Goal: Information Seeking & Learning: Learn about a topic

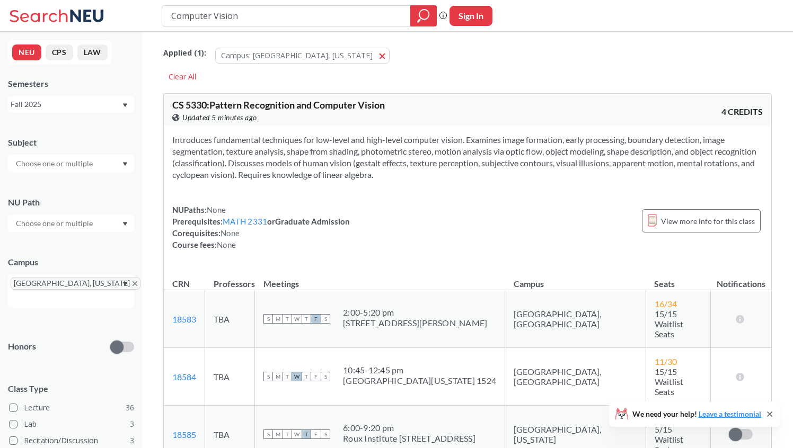
click at [84, 109] on div "Fall 2025" at bounding box center [66, 105] width 111 height 12
click at [72, 132] on div "Fall 2025" at bounding box center [74, 128] width 120 height 12
click at [60, 165] on input "text" at bounding box center [55, 163] width 89 height 13
click at [49, 193] on p "Computer Science" at bounding box center [74, 193] width 120 height 11
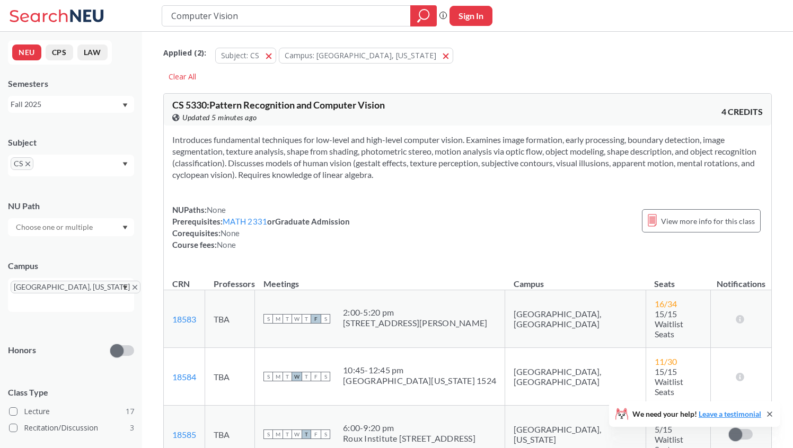
click at [49, 304] on div "Subject CS [GEOGRAPHIC_DATA] [GEOGRAPHIC_DATA], [US_STATE] Honors Class Type Le…" at bounding box center [71, 327] width 126 height 402
click at [72, 228] on input "text" at bounding box center [55, 227] width 89 height 13
click at [54, 343] on div "Honors" at bounding box center [71, 344] width 126 height 38
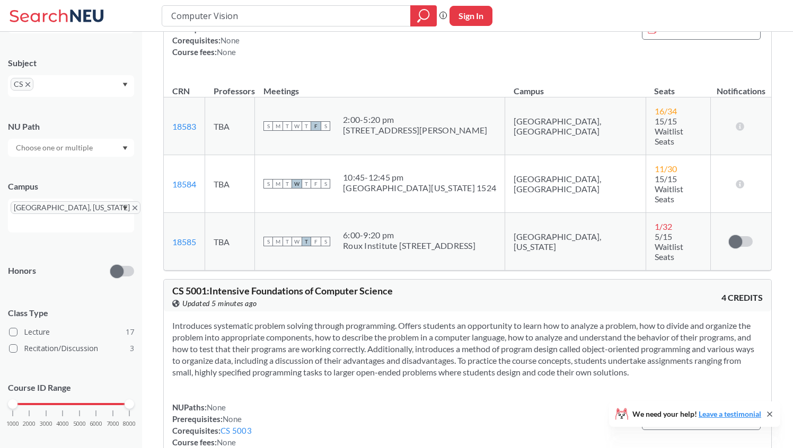
scroll to position [246, 0]
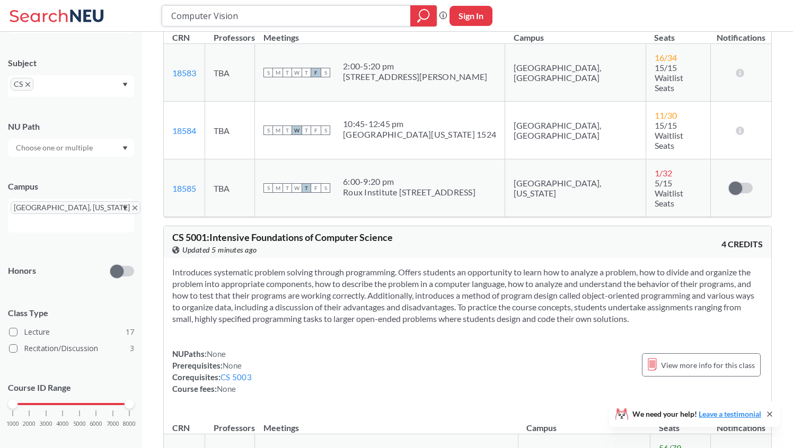
drag, startPoint x: 377, startPoint y: 12, endPoint x: 33, endPoint y: 15, distance: 344.5
click at [34, 15] on div "Computer Vision Phrase search guarantees the exact search appears in the result…" at bounding box center [396, 16] width 793 height 32
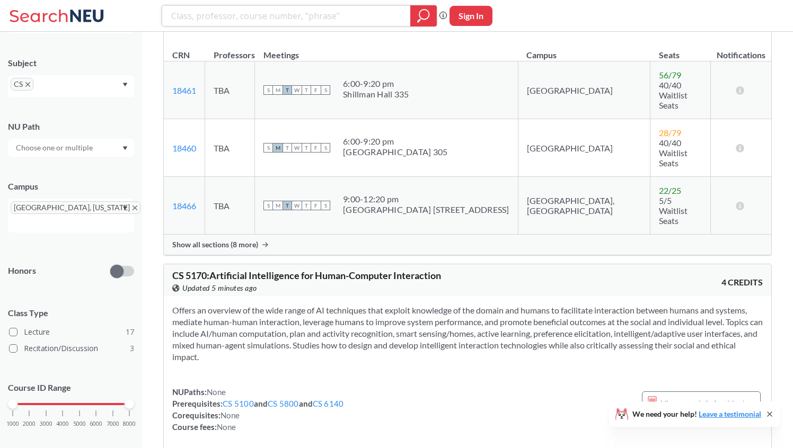
scroll to position [673, 0]
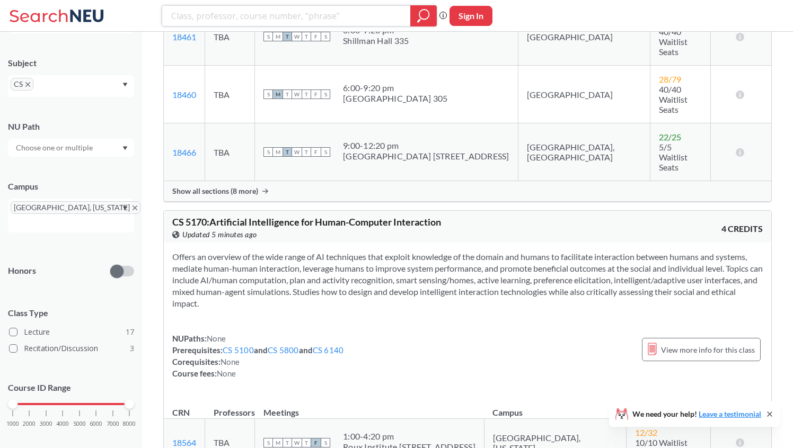
click at [427, 11] on icon "magnifying glass" at bounding box center [424, 15] width 10 height 10
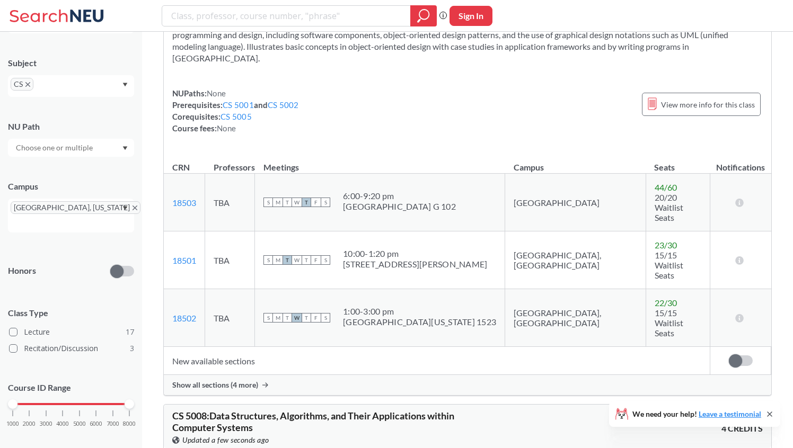
scroll to position [1261, 0]
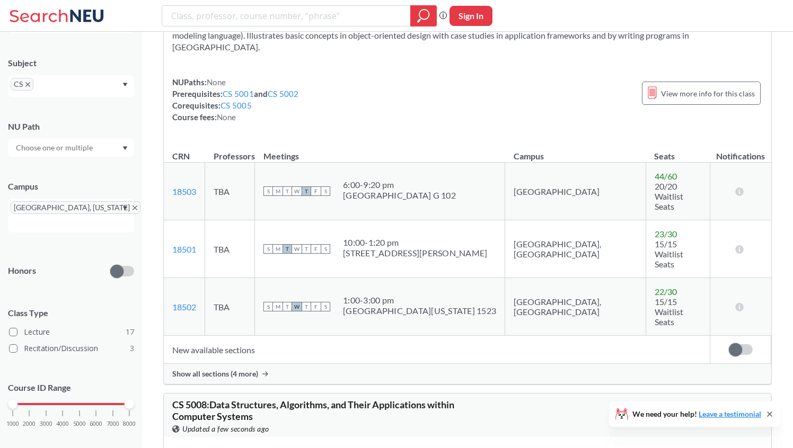
click at [267, 364] on div "Show all sections (4 more)" at bounding box center [467, 374] width 607 height 20
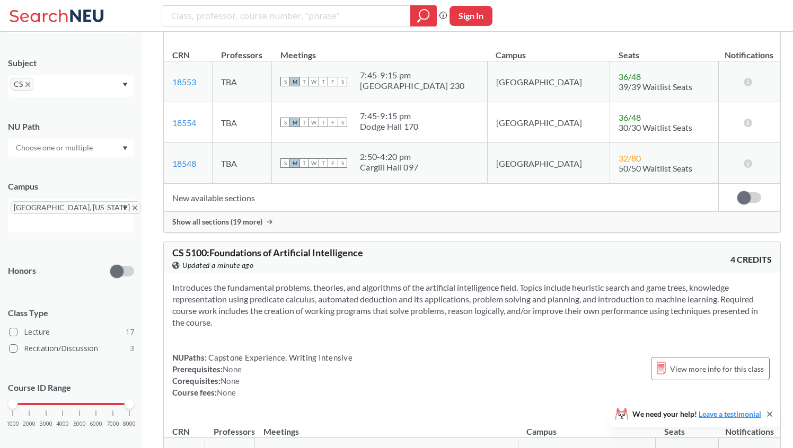
scroll to position [2769, 0]
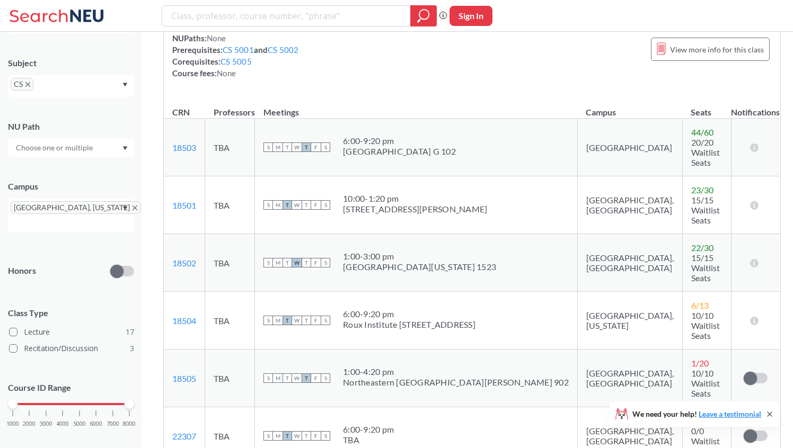
scroll to position [1279, 0]
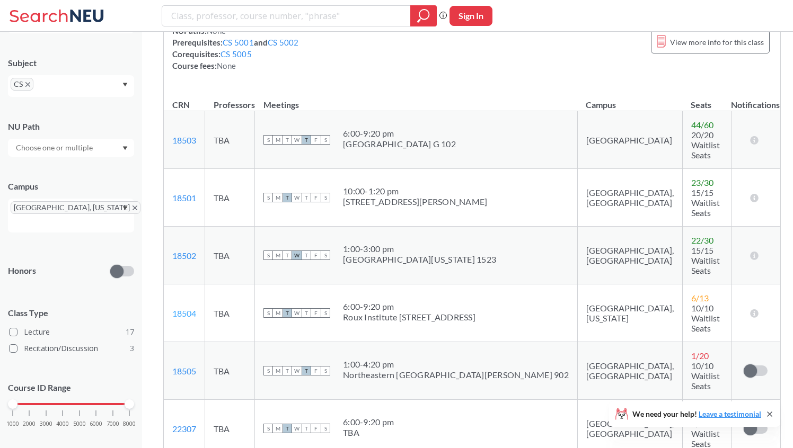
click at [190, 308] on link "18504" at bounding box center [184, 313] width 24 height 10
click at [111, 154] on div at bounding box center [71, 148] width 126 height 18
click at [63, 260] on div "Honors" at bounding box center [71, 265] width 126 height 38
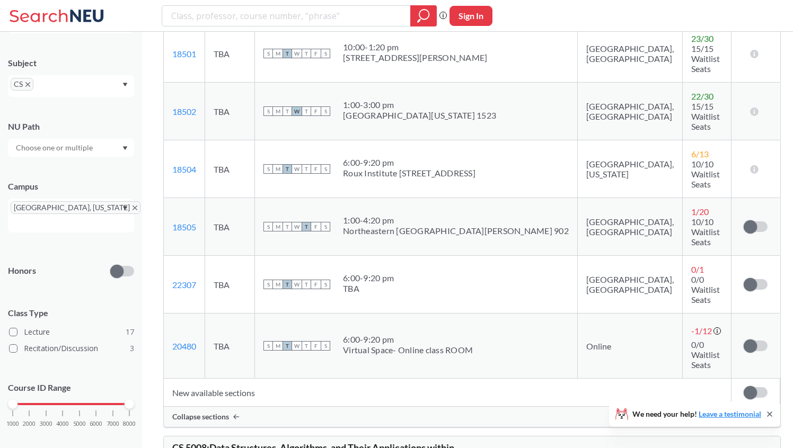
scroll to position [21, 0]
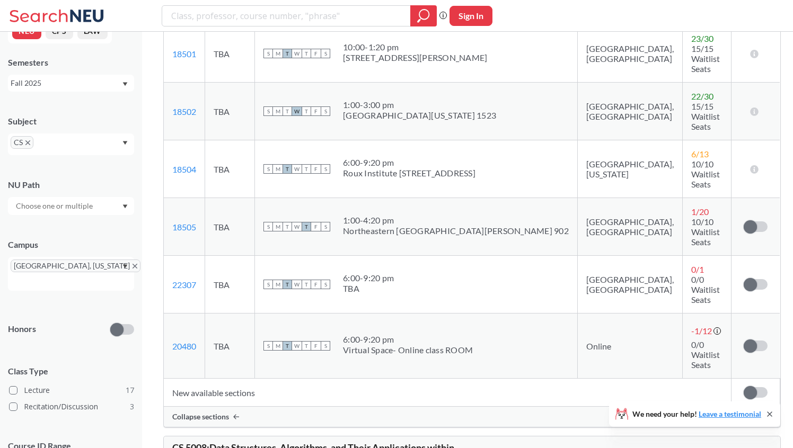
click at [79, 148] on div "CS" at bounding box center [71, 145] width 126 height 22
click at [85, 121] on div "Subject" at bounding box center [71, 122] width 126 height 12
click at [102, 81] on div "Fall 2025" at bounding box center [66, 83] width 111 height 12
click at [126, 50] on div "NEU CPS LAW Semesters Fall 2025 Subject CS [GEOGRAPHIC_DATA] [GEOGRAPHIC_DATA],…" at bounding box center [71, 240] width 142 height 417
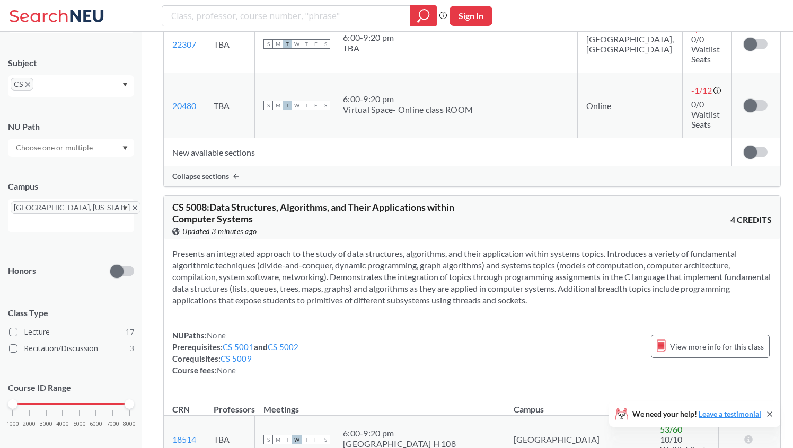
scroll to position [1687, 0]
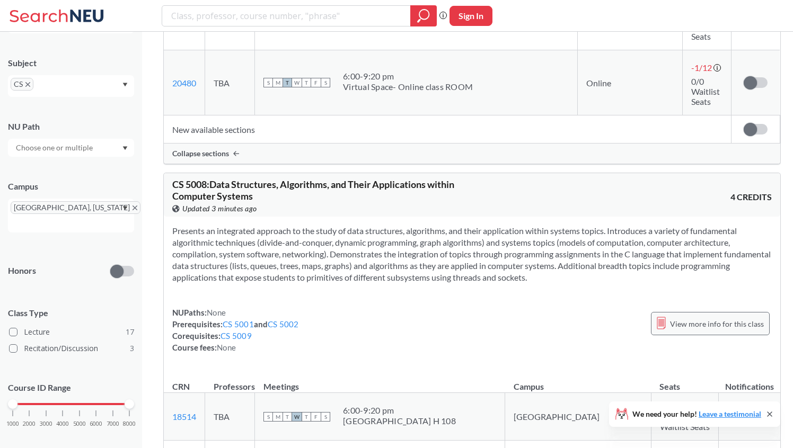
click at [658, 317] on icon at bounding box center [661, 323] width 8 height 12
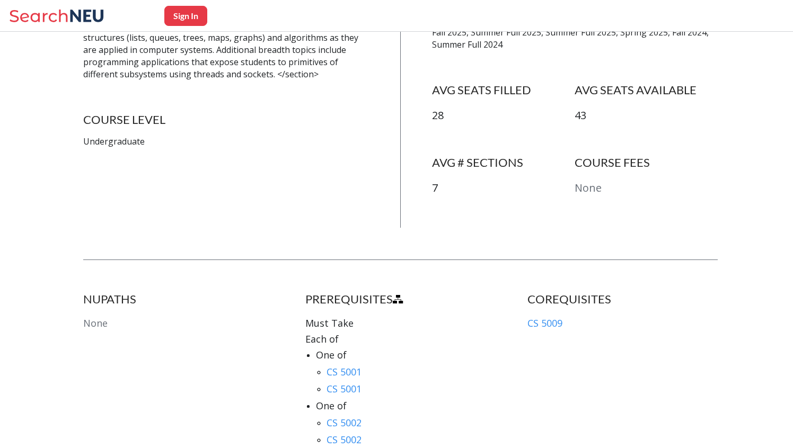
scroll to position [354, 0]
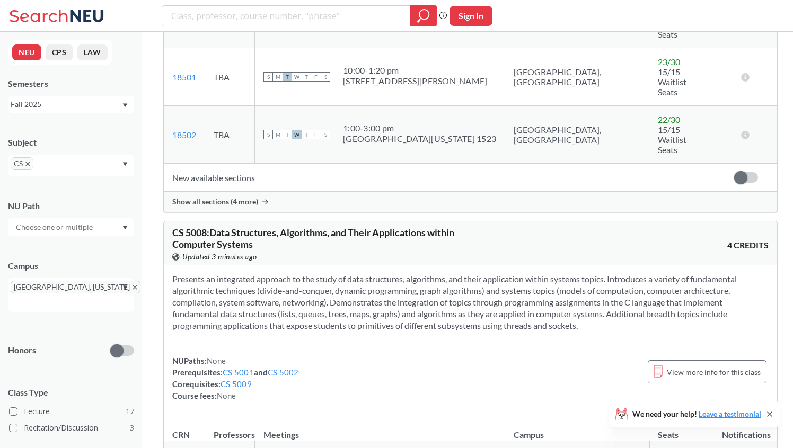
scroll to position [1419, 0]
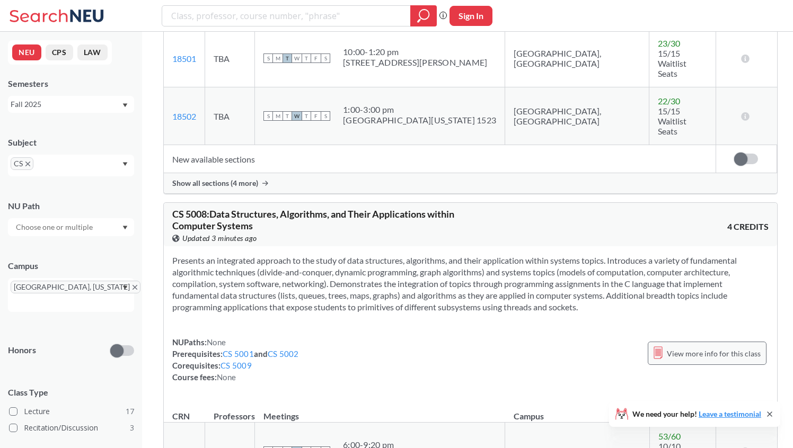
click at [701, 347] on span "View more info for this class" at bounding box center [714, 353] width 94 height 13
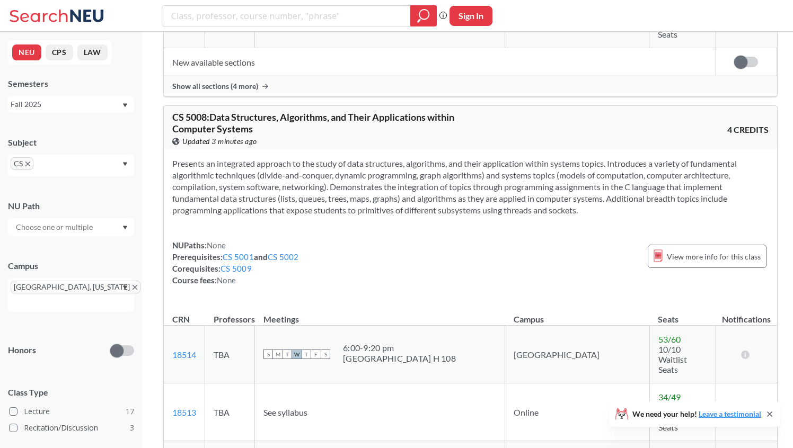
scroll to position [1614, 0]
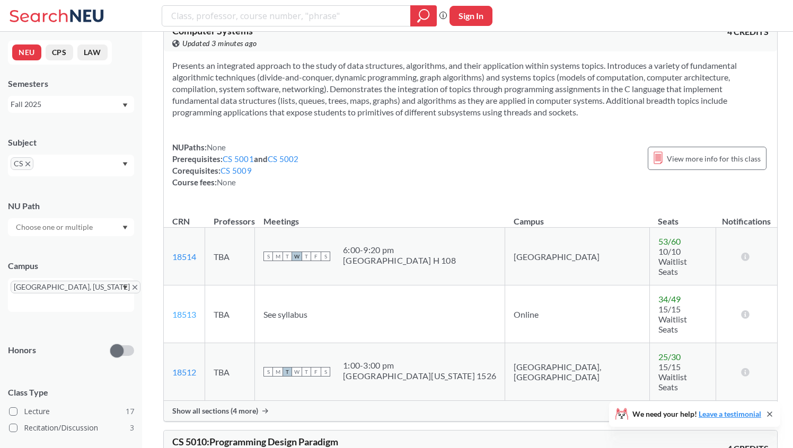
click at [195, 310] on link "18513" at bounding box center [184, 315] width 24 height 10
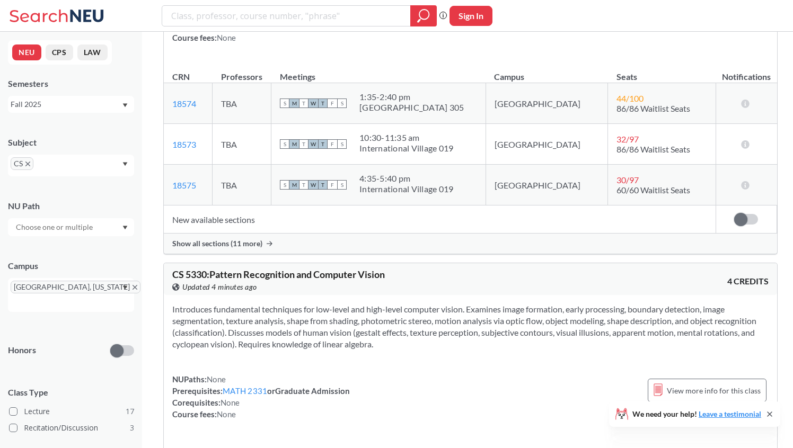
scroll to position [4555, 0]
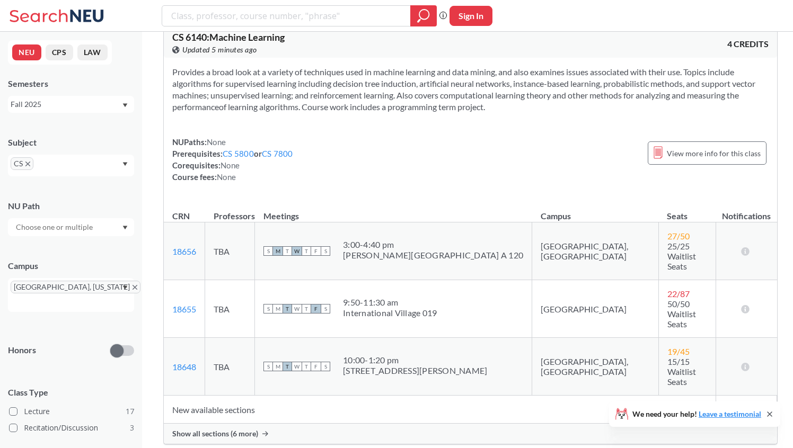
scroll to position [23, 0]
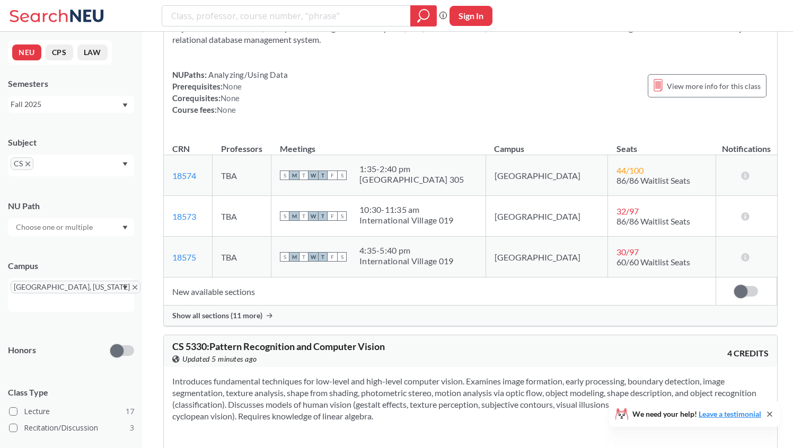
scroll to position [4496, 0]
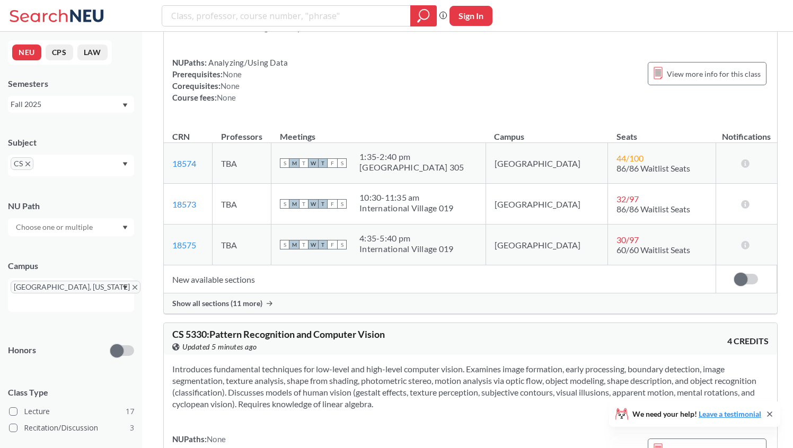
click at [765, 415] on icon at bounding box center [769, 414] width 8 height 8
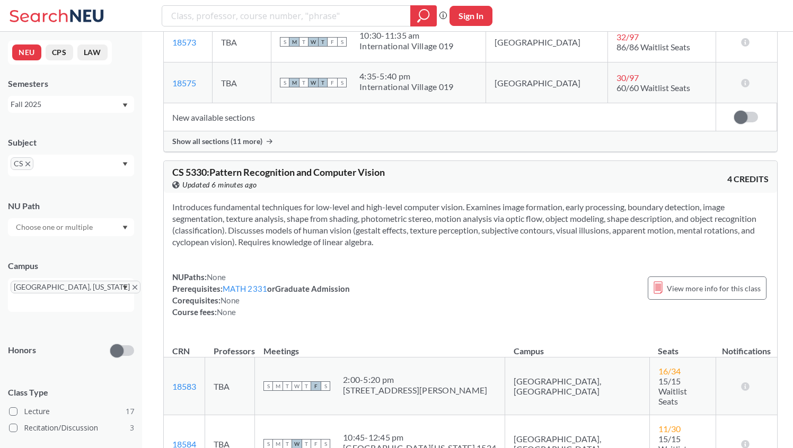
scroll to position [4704, 0]
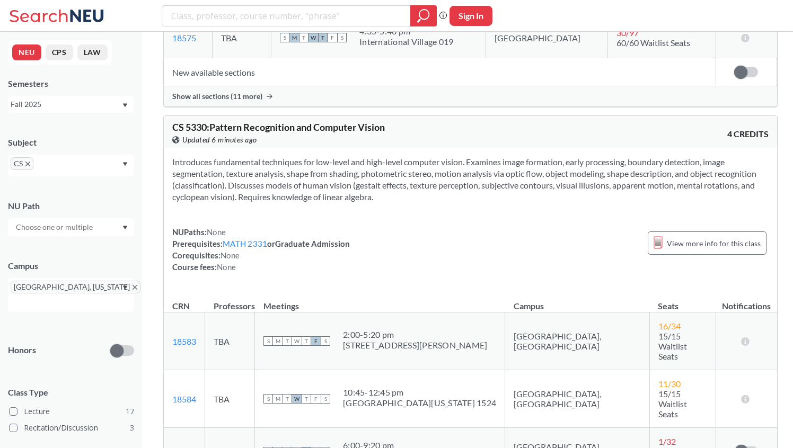
click at [658, 437] on span "1 / 32" at bounding box center [666, 442] width 17 height 10
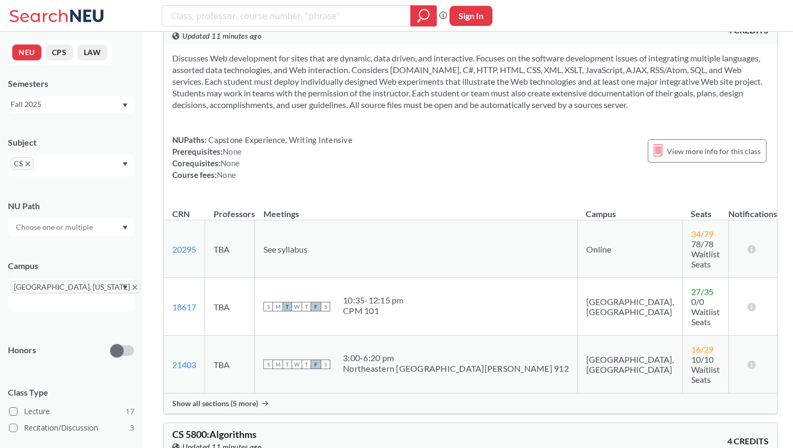
scroll to position [5961, 0]
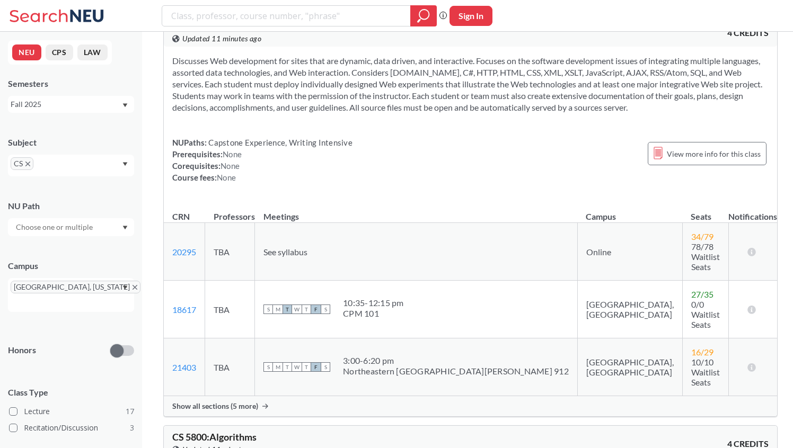
drag, startPoint x: 715, startPoint y: 113, endPoint x: 160, endPoint y: 82, distance: 556.3
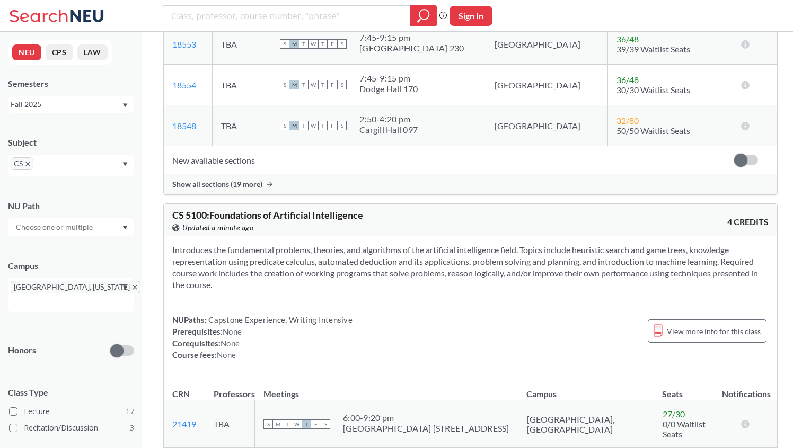
scroll to position [2593, 0]
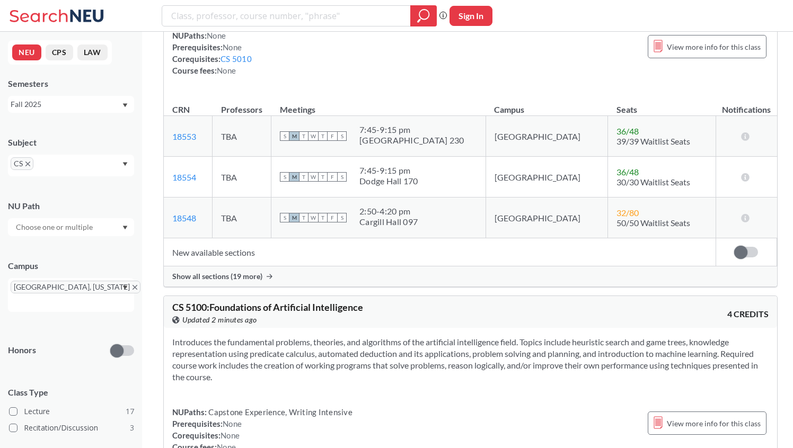
scroll to position [2496, 0]
